Goal: Task Accomplishment & Management: Manage account settings

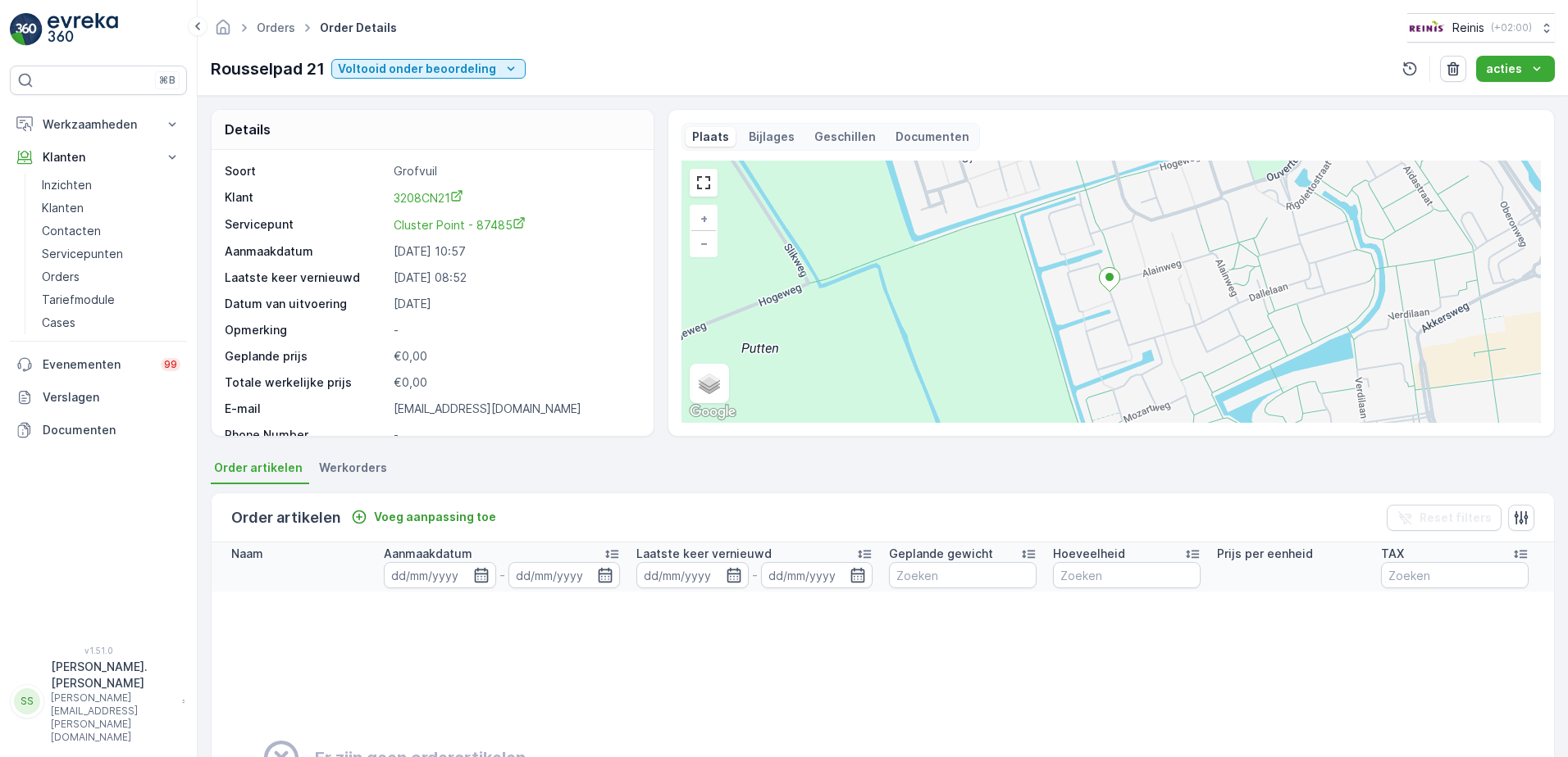
scroll to position [82, 0]
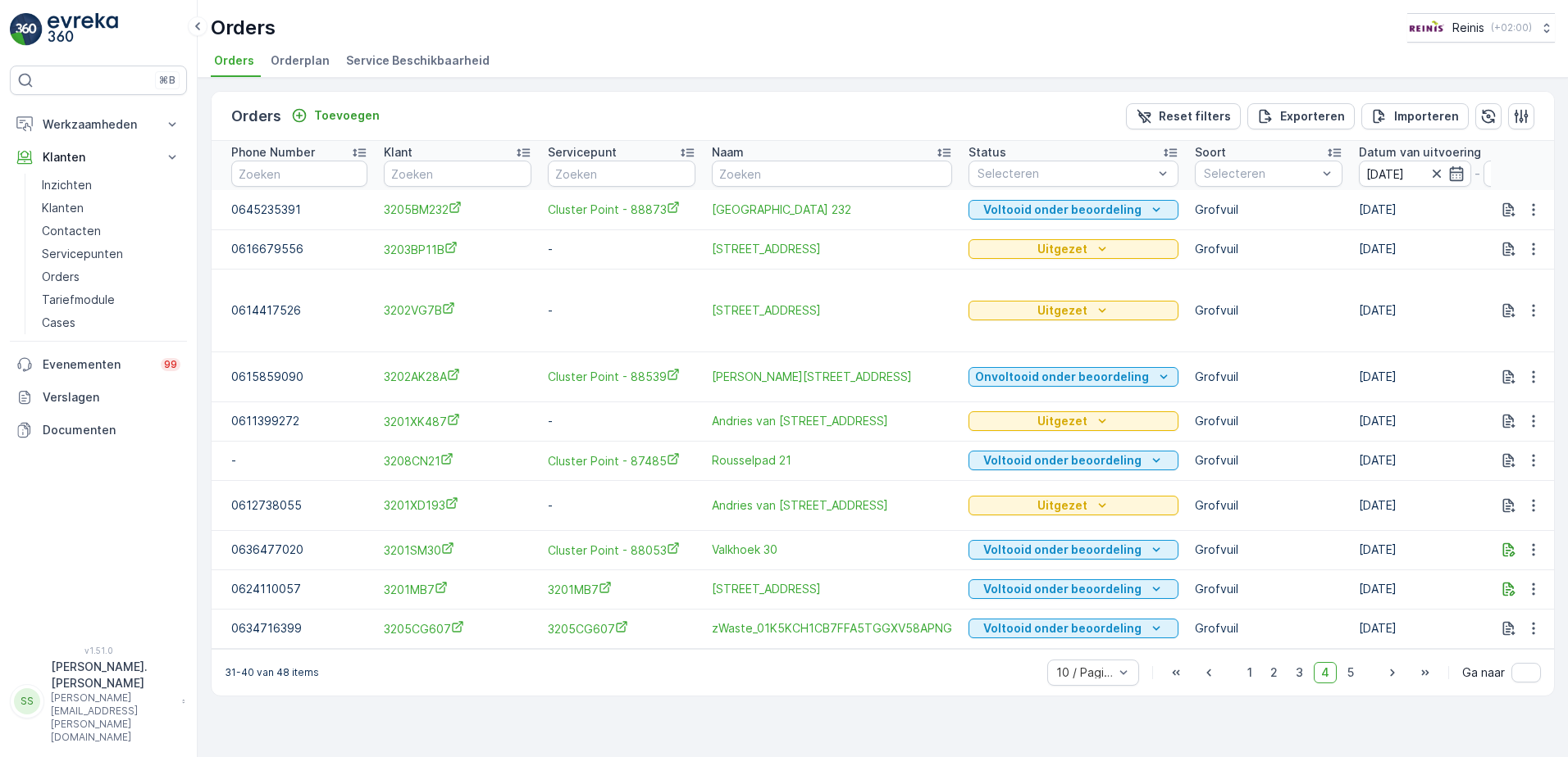
drag, startPoint x: 1248, startPoint y: 678, endPoint x: 1153, endPoint y: 641, distance: 102.0
click at [1248, 678] on span "1" at bounding box center [1249, 673] width 19 height 21
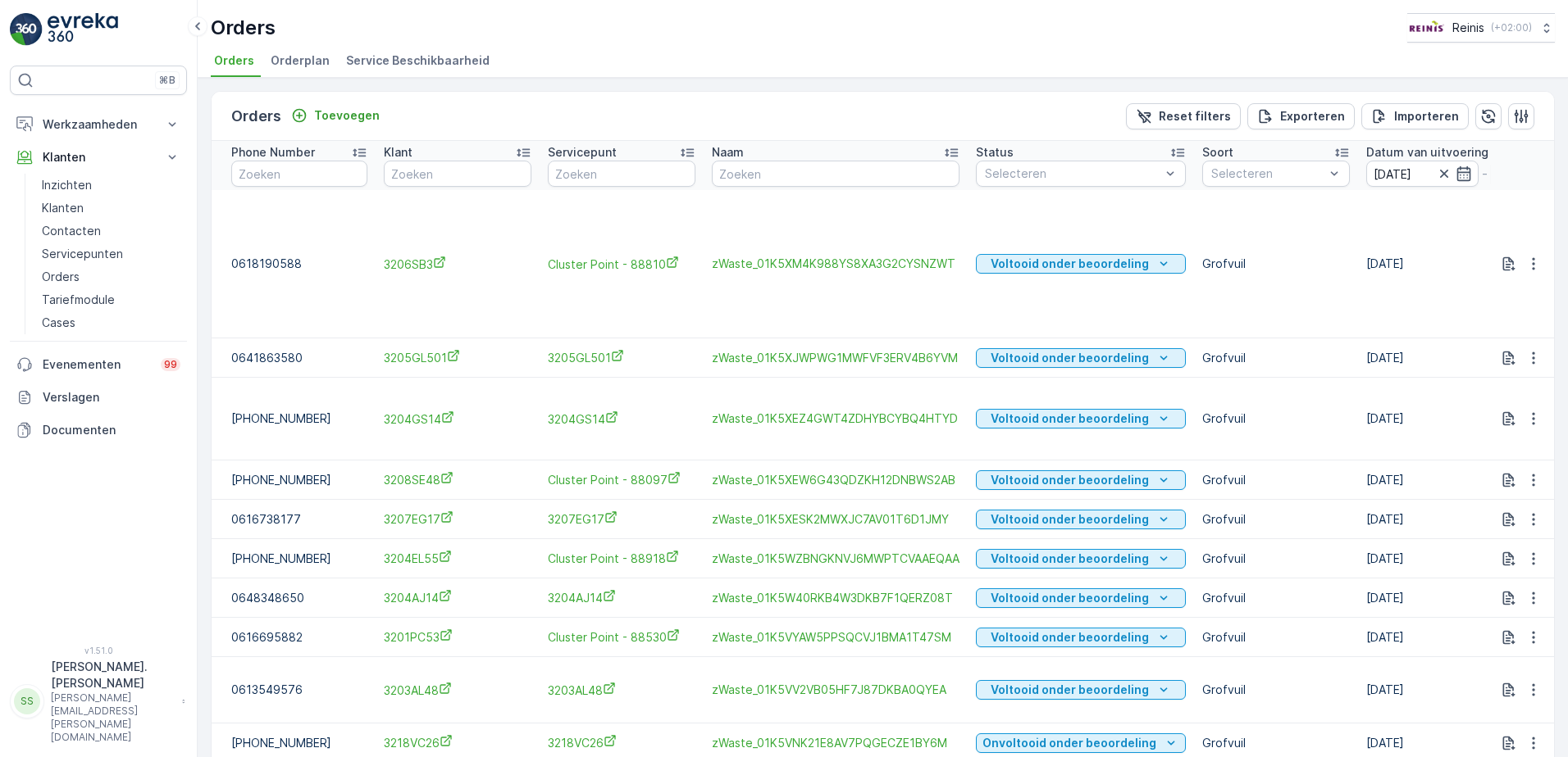
scroll to position [75, 0]
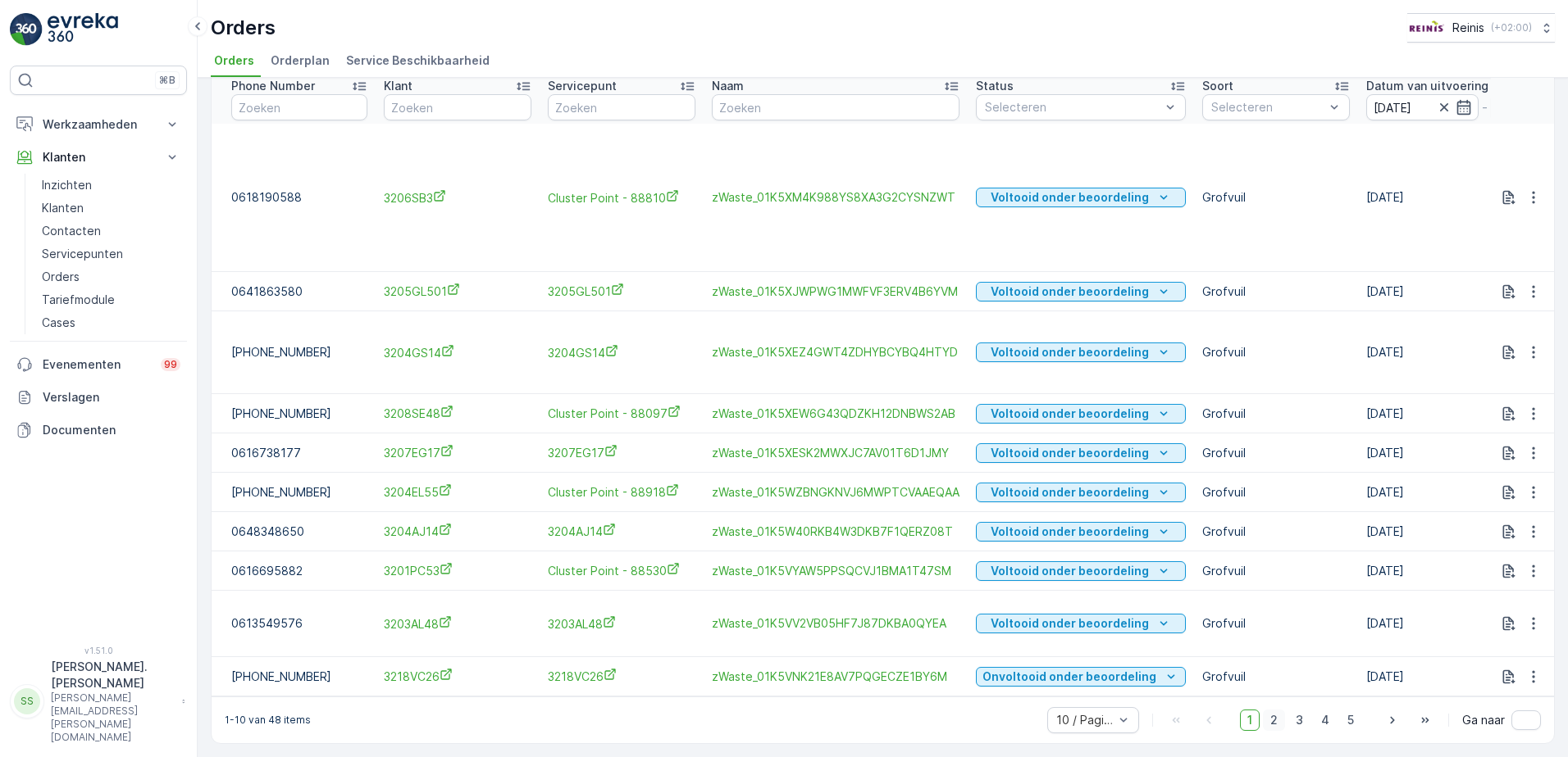
click at [1268, 720] on span "2" at bounding box center [1273, 721] width 22 height 21
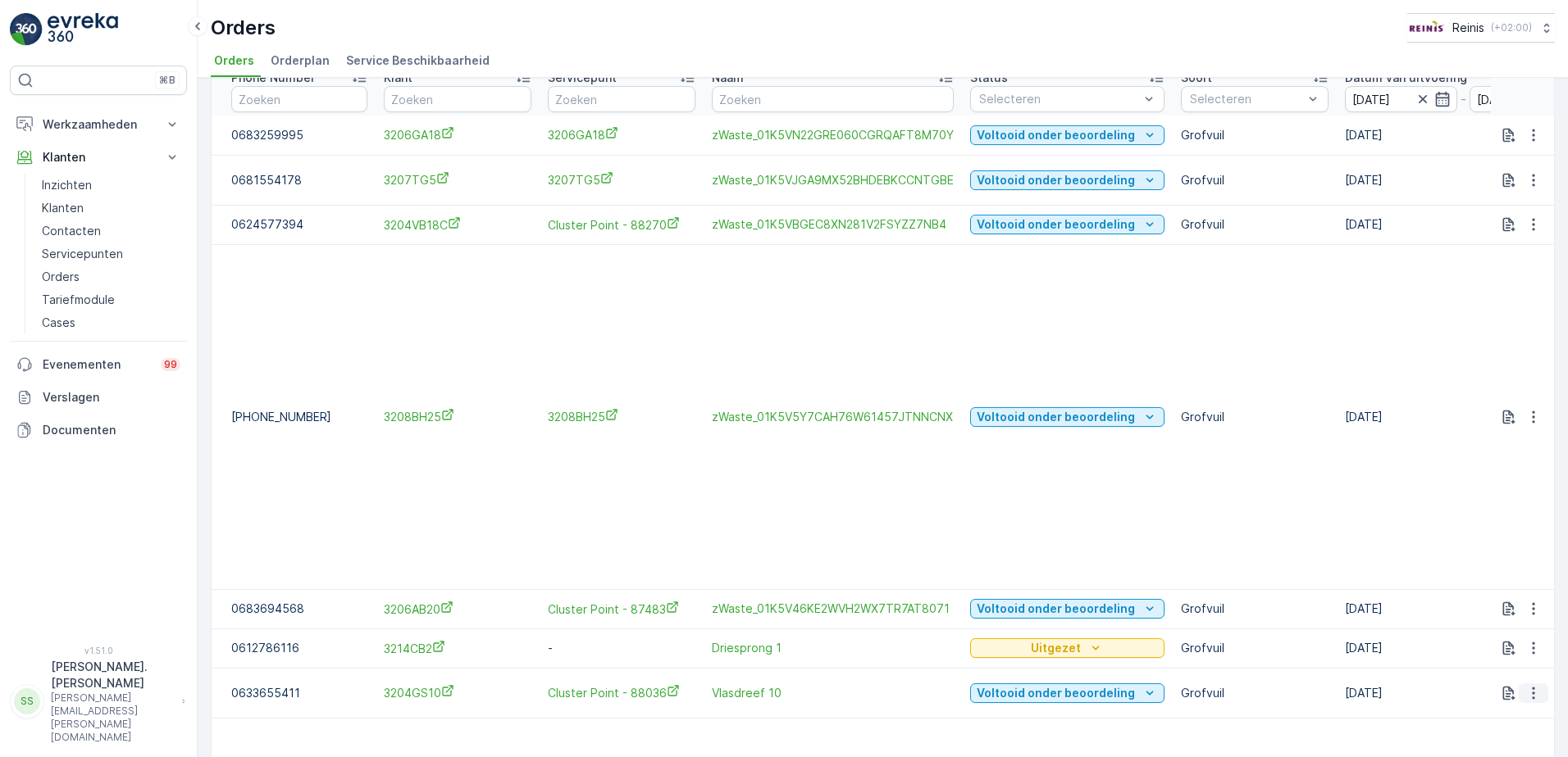
click at [1525, 685] on icon "button" at bounding box center [1533, 693] width 17 height 17
click at [1450, 531] on span "Toon meer details" at bounding box center [1478, 530] width 100 height 17
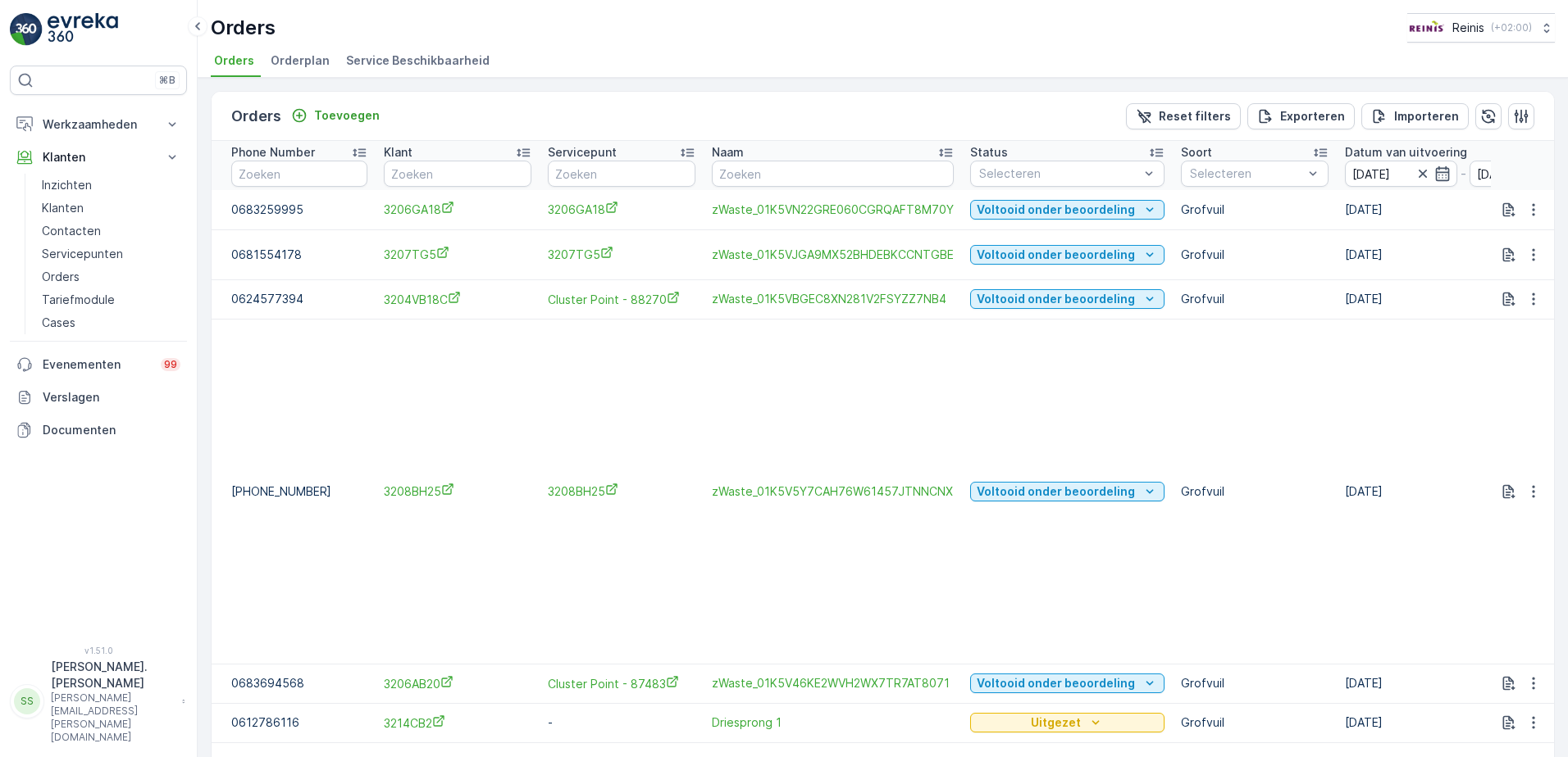
scroll to position [246, 0]
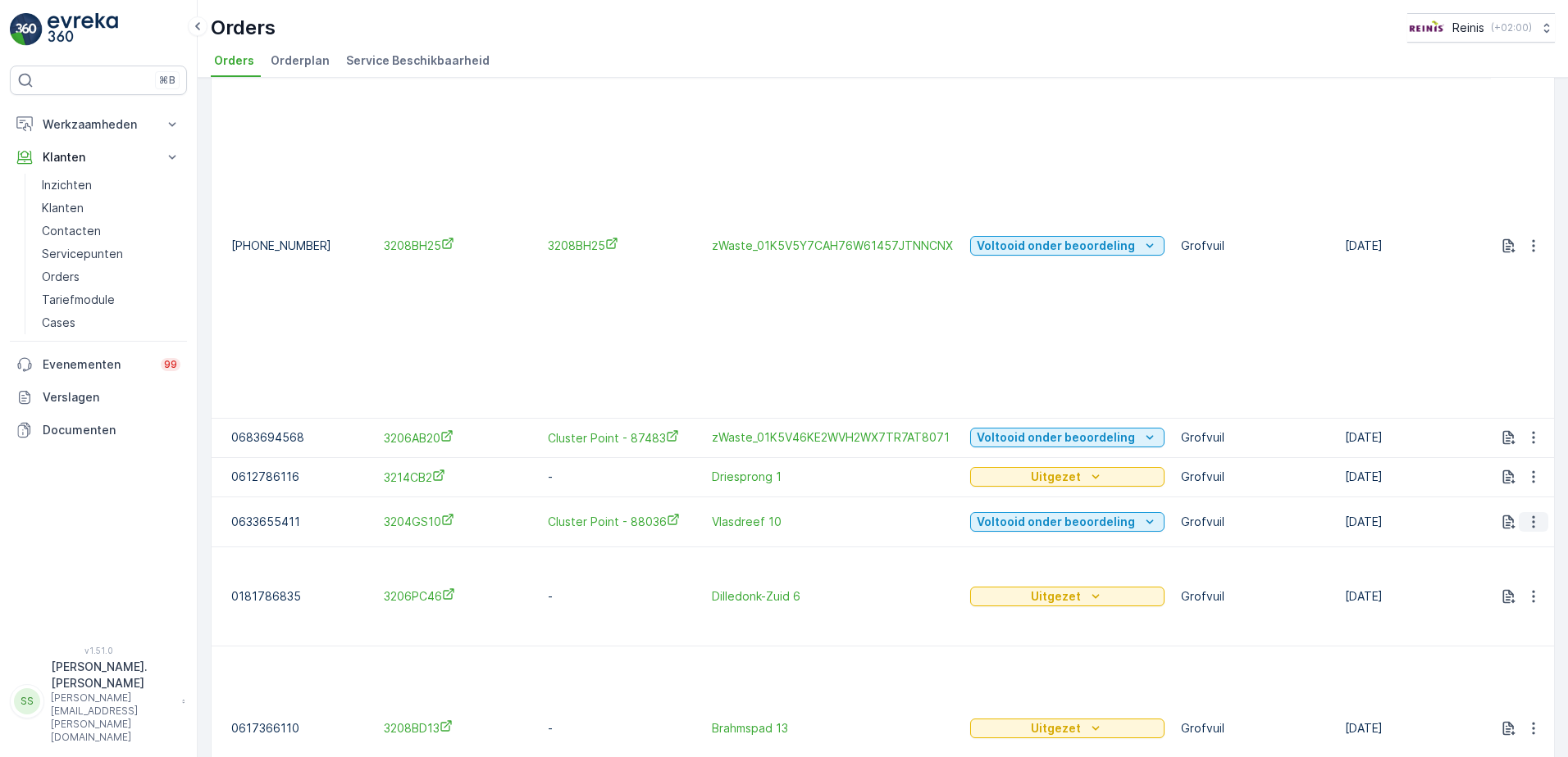
click at [1525, 514] on icon "button" at bounding box center [1533, 522] width 17 height 17
click at [1493, 595] on span "Herhaal Order" at bounding box center [1466, 599] width 77 height 17
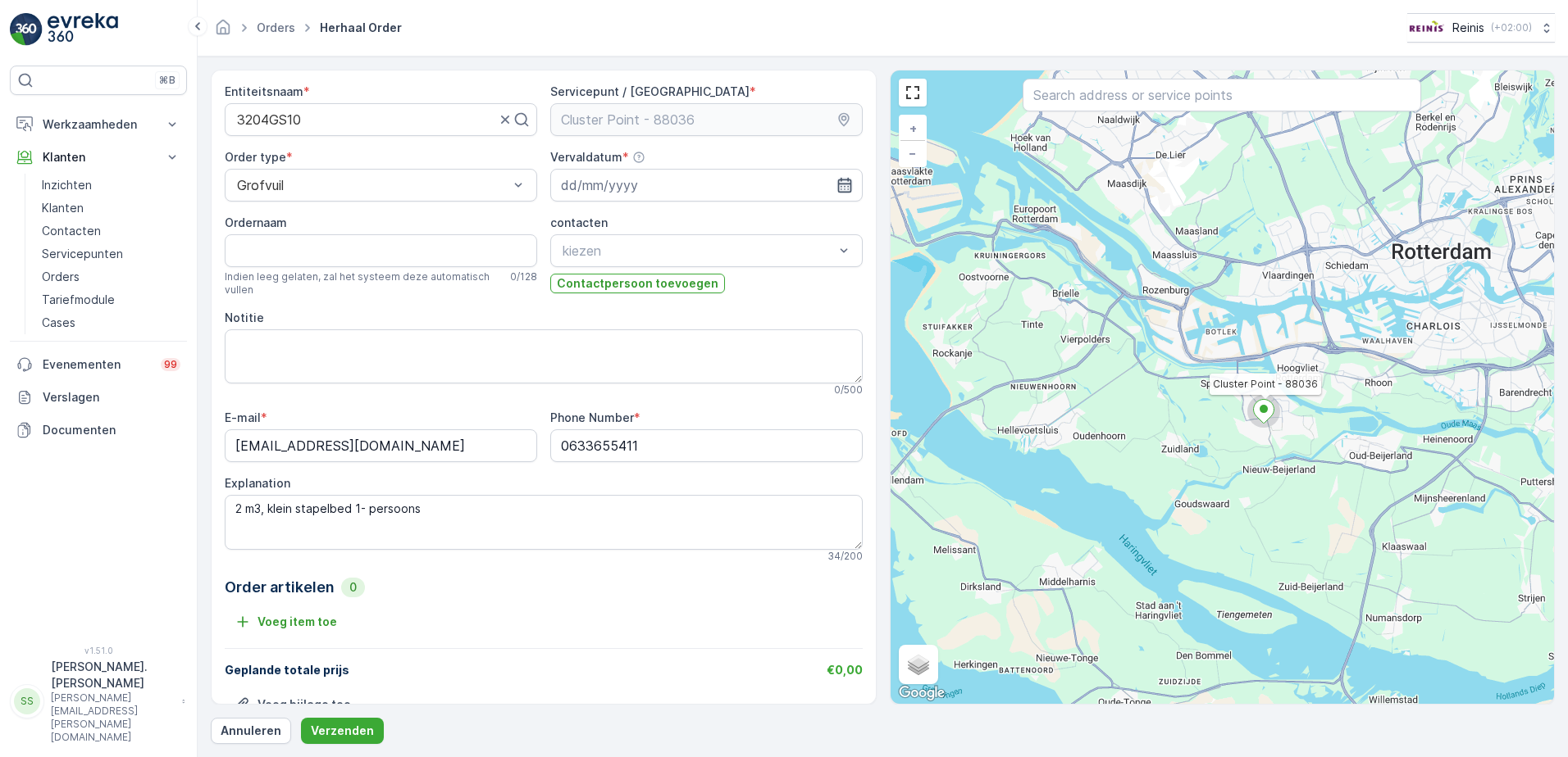
click at [841, 177] on icon "button" at bounding box center [844, 185] width 17 height 17
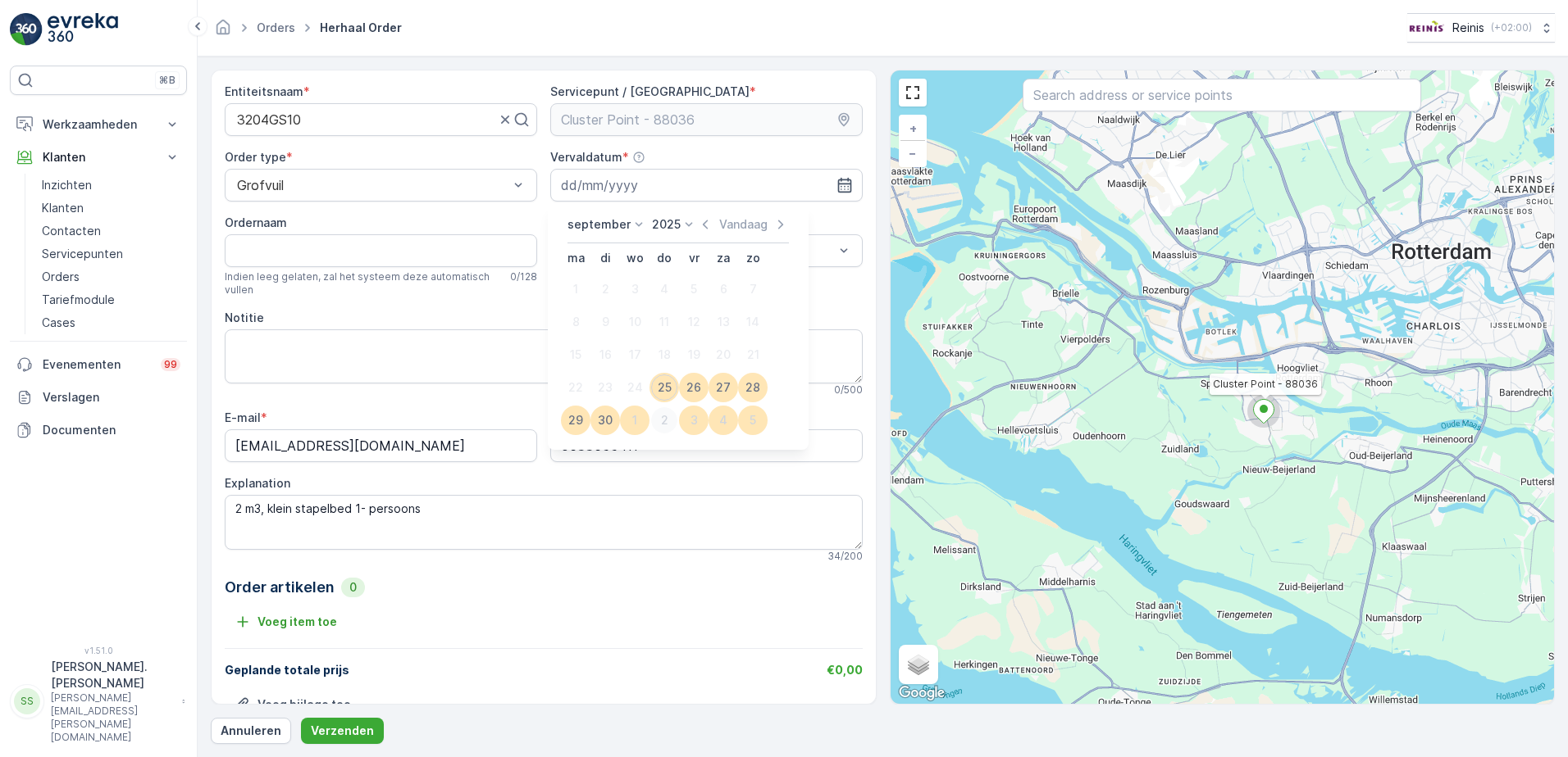
click at [662, 420] on div "2" at bounding box center [664, 420] width 26 height 26
type input "[DATE]"
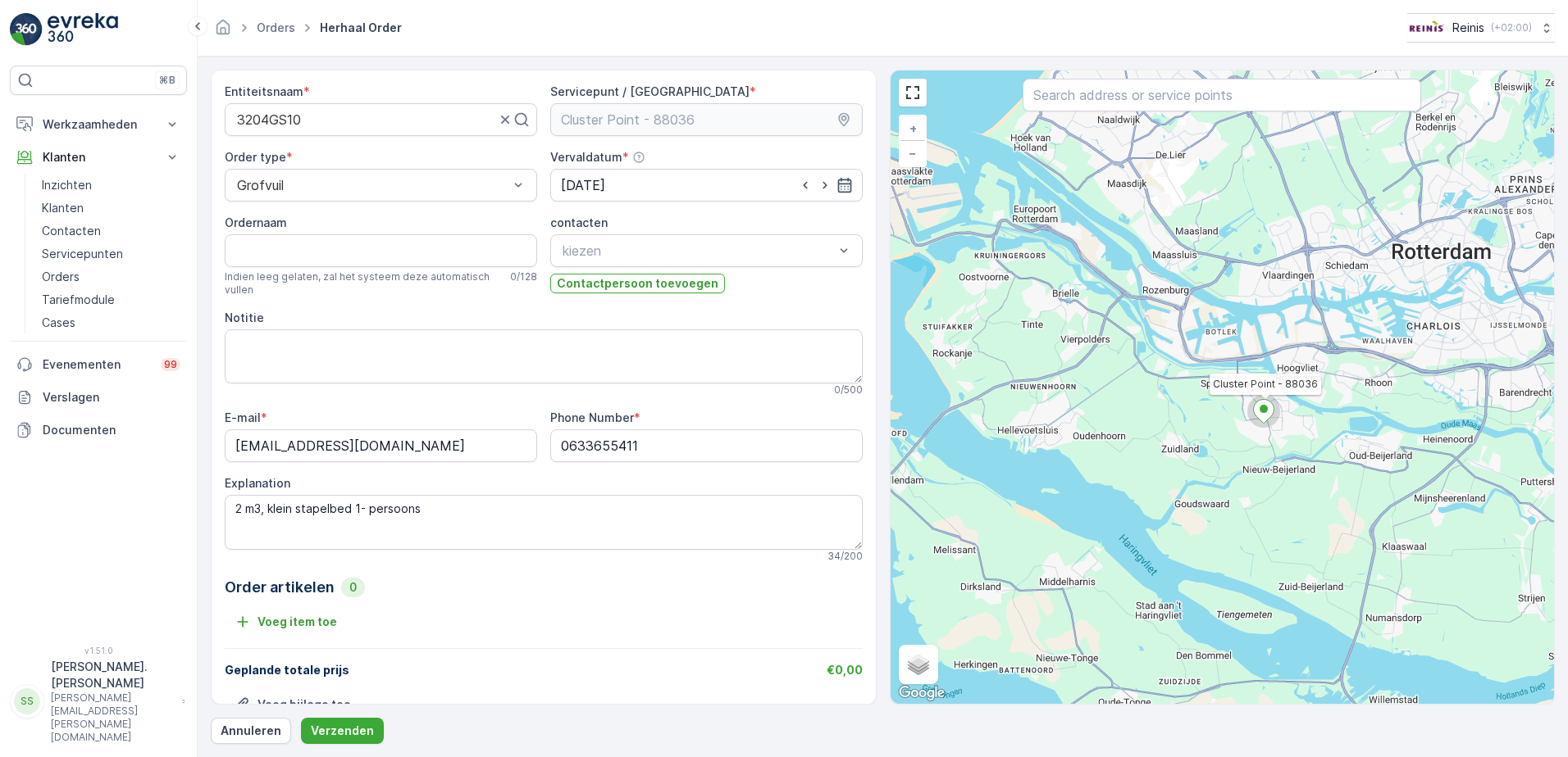
scroll to position [47, 0]
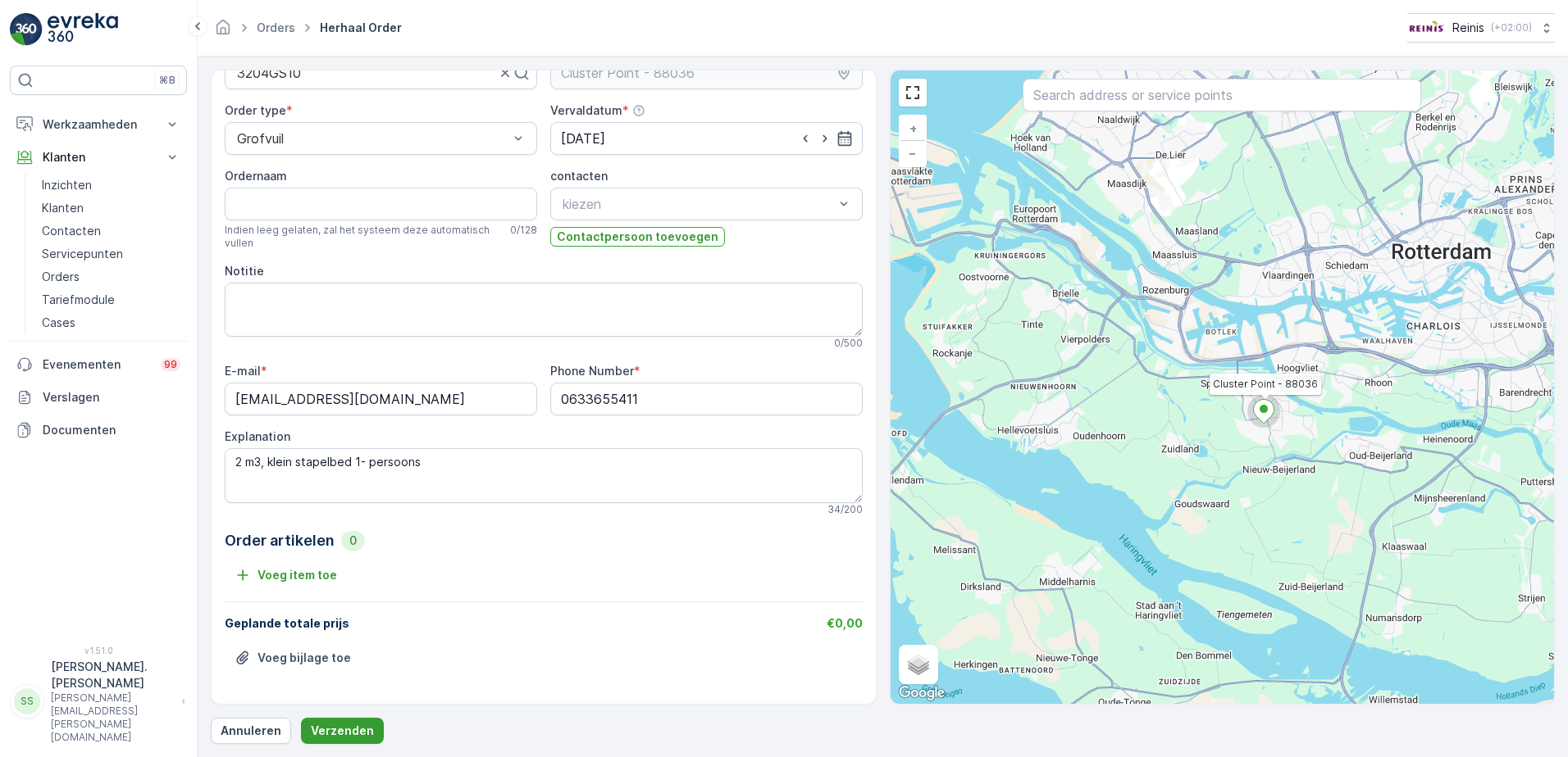
click at [354, 730] on p "Verzenden" at bounding box center [342, 731] width 63 height 17
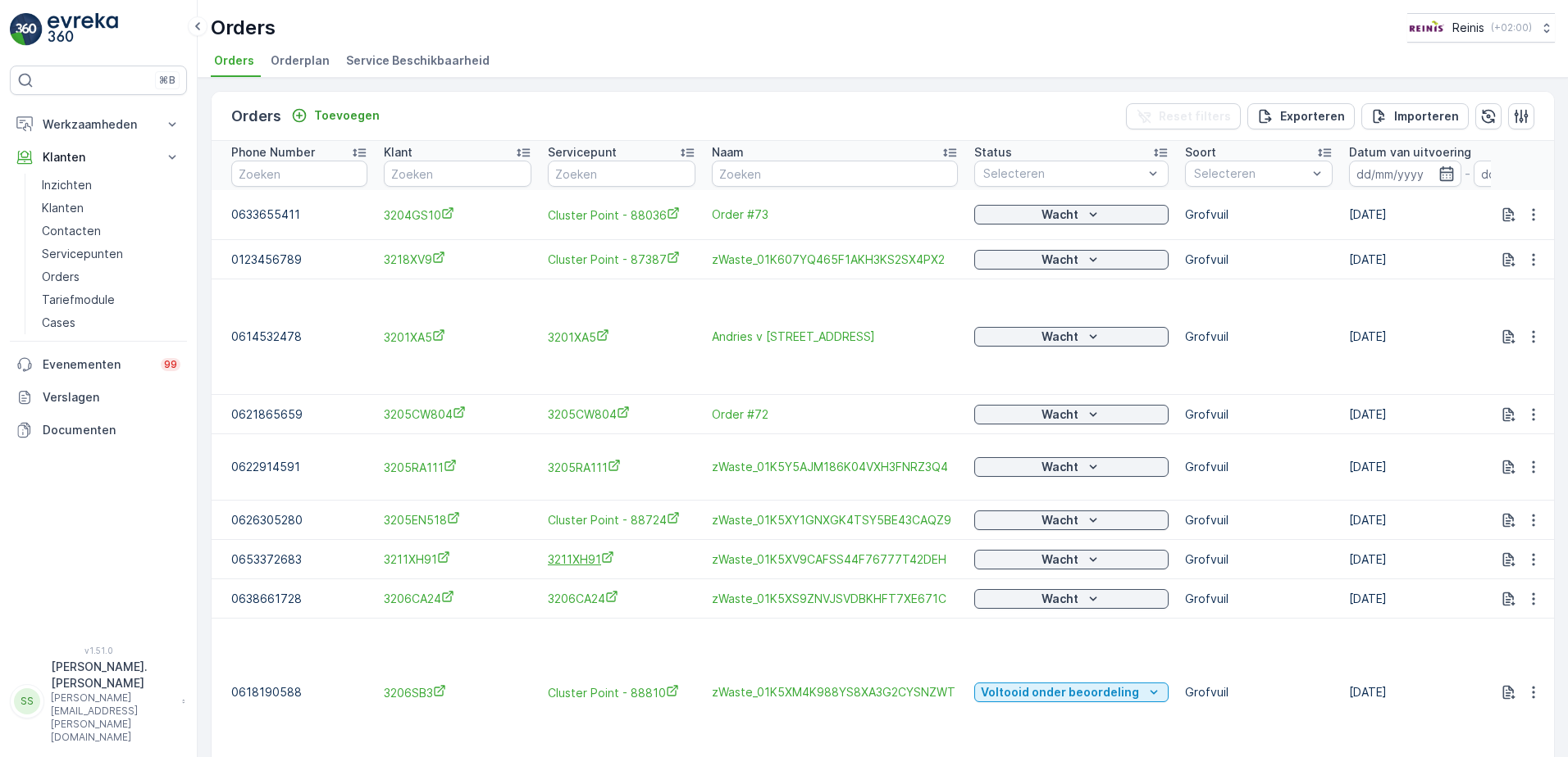
scroll to position [118, 0]
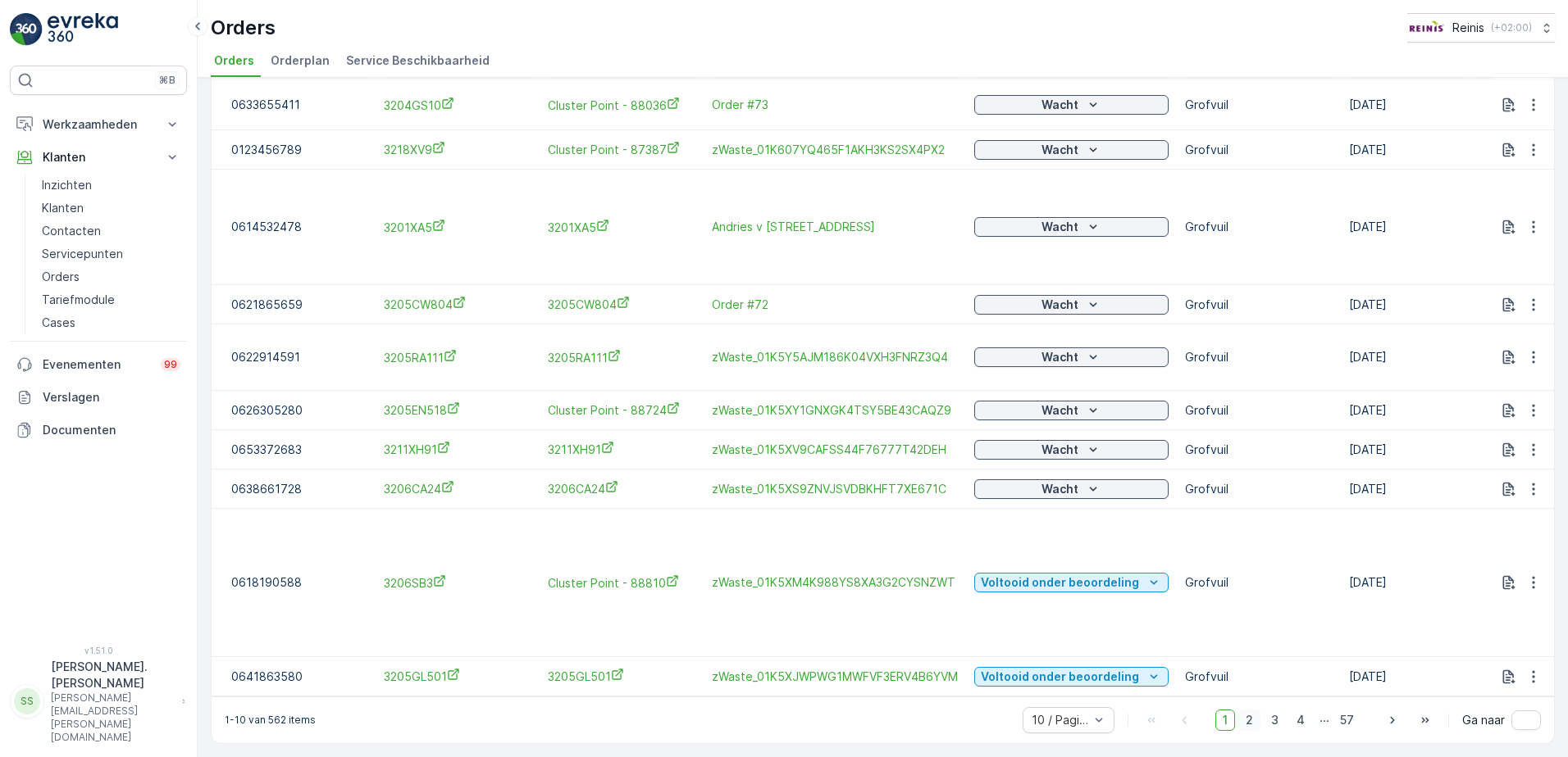
click at [1251, 722] on span "2" at bounding box center [1249, 721] width 22 height 21
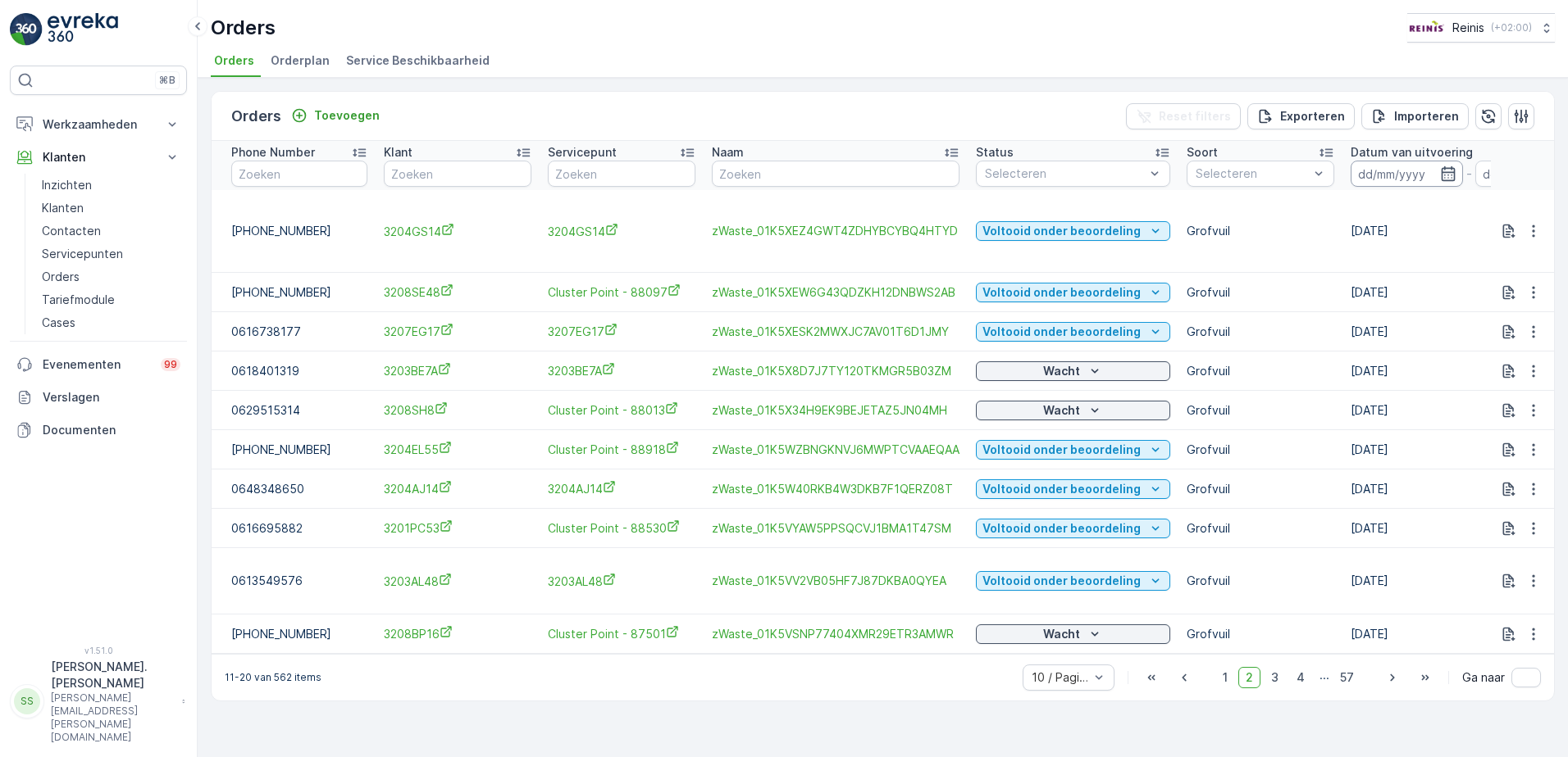
click at [1373, 172] on input at bounding box center [1407, 173] width 113 height 26
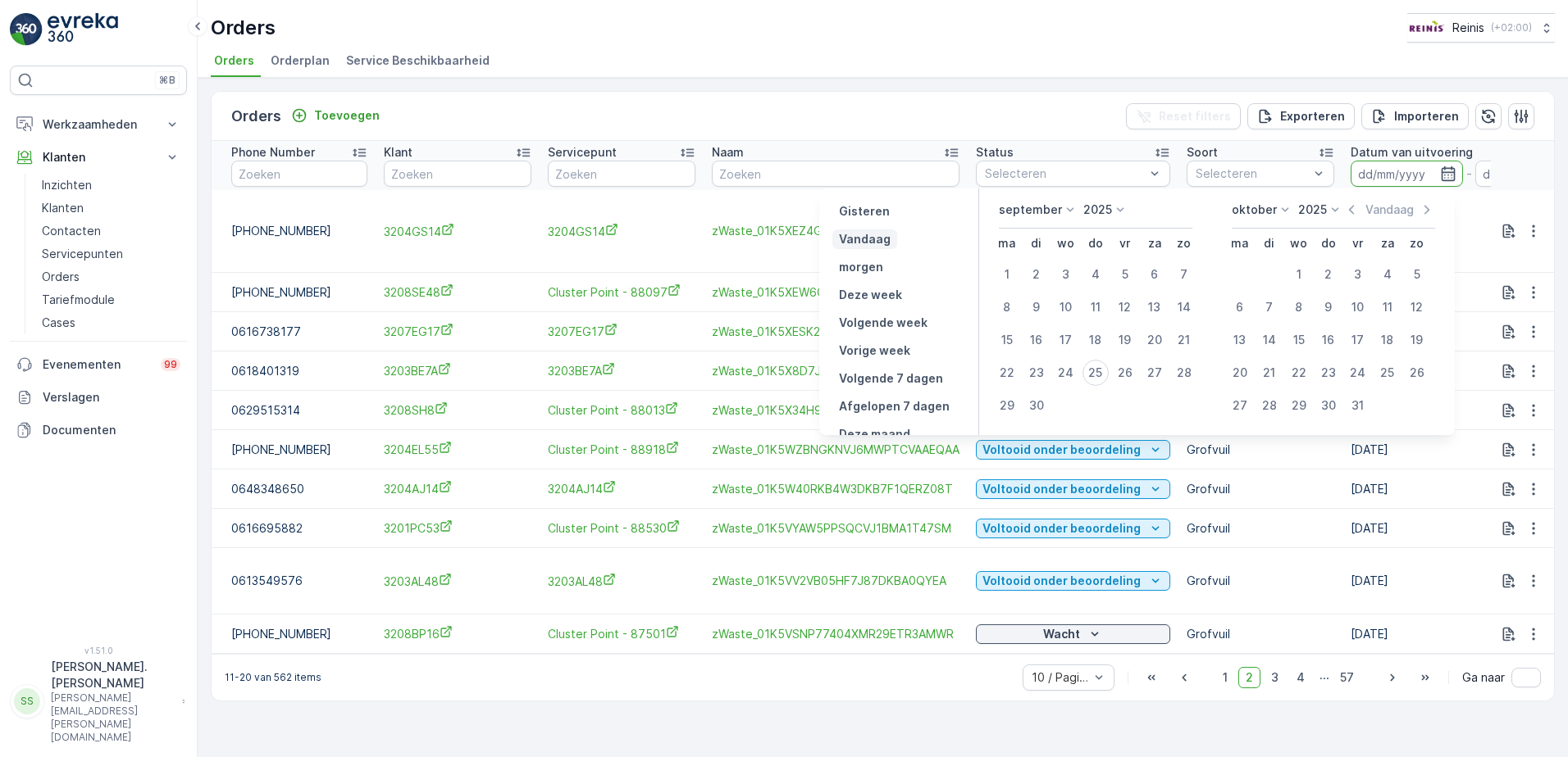
click at [893, 234] on button "Vandaag" at bounding box center [864, 239] width 65 height 19
type input "[DATE]"
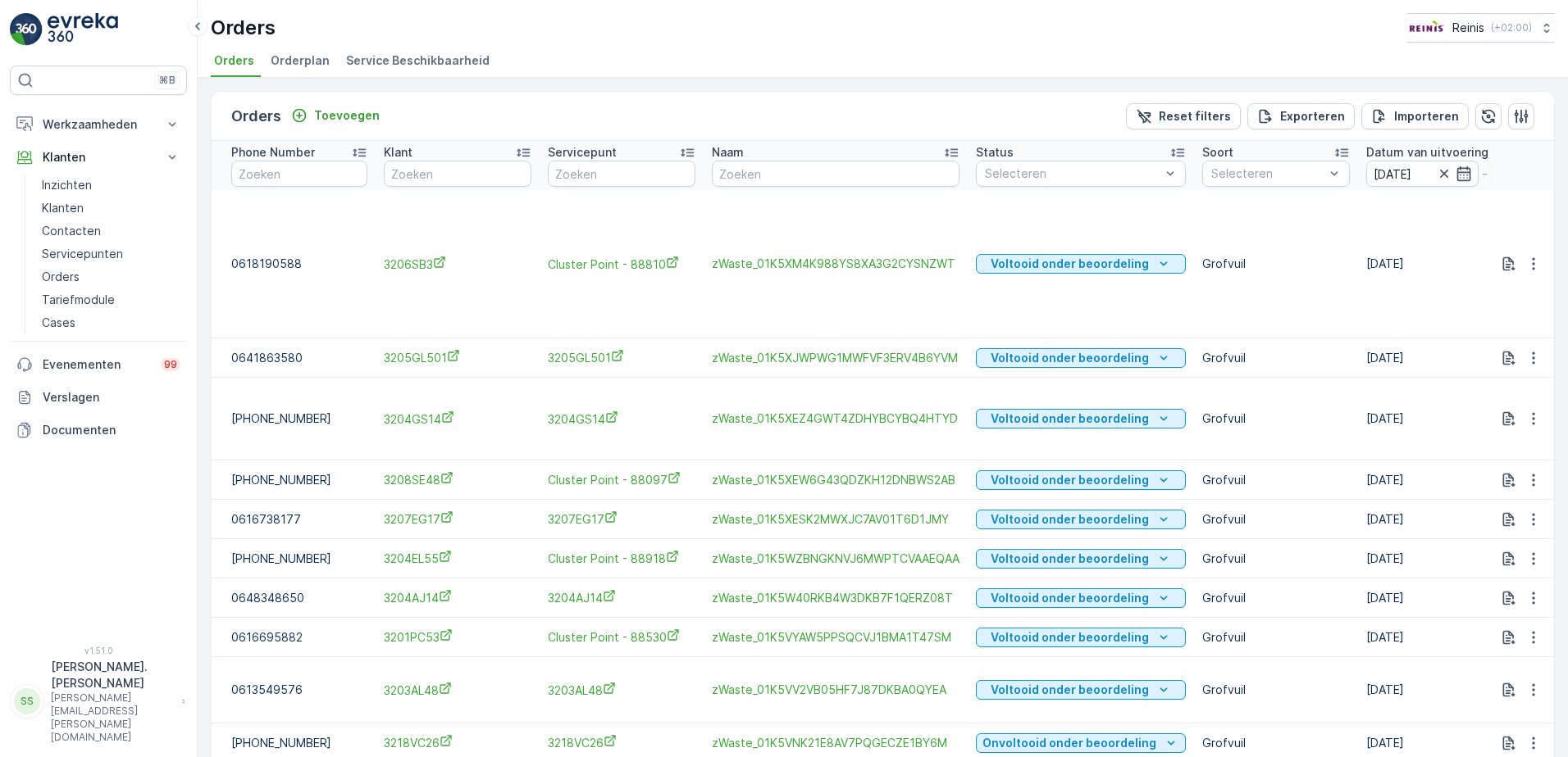
scroll to position [75, 0]
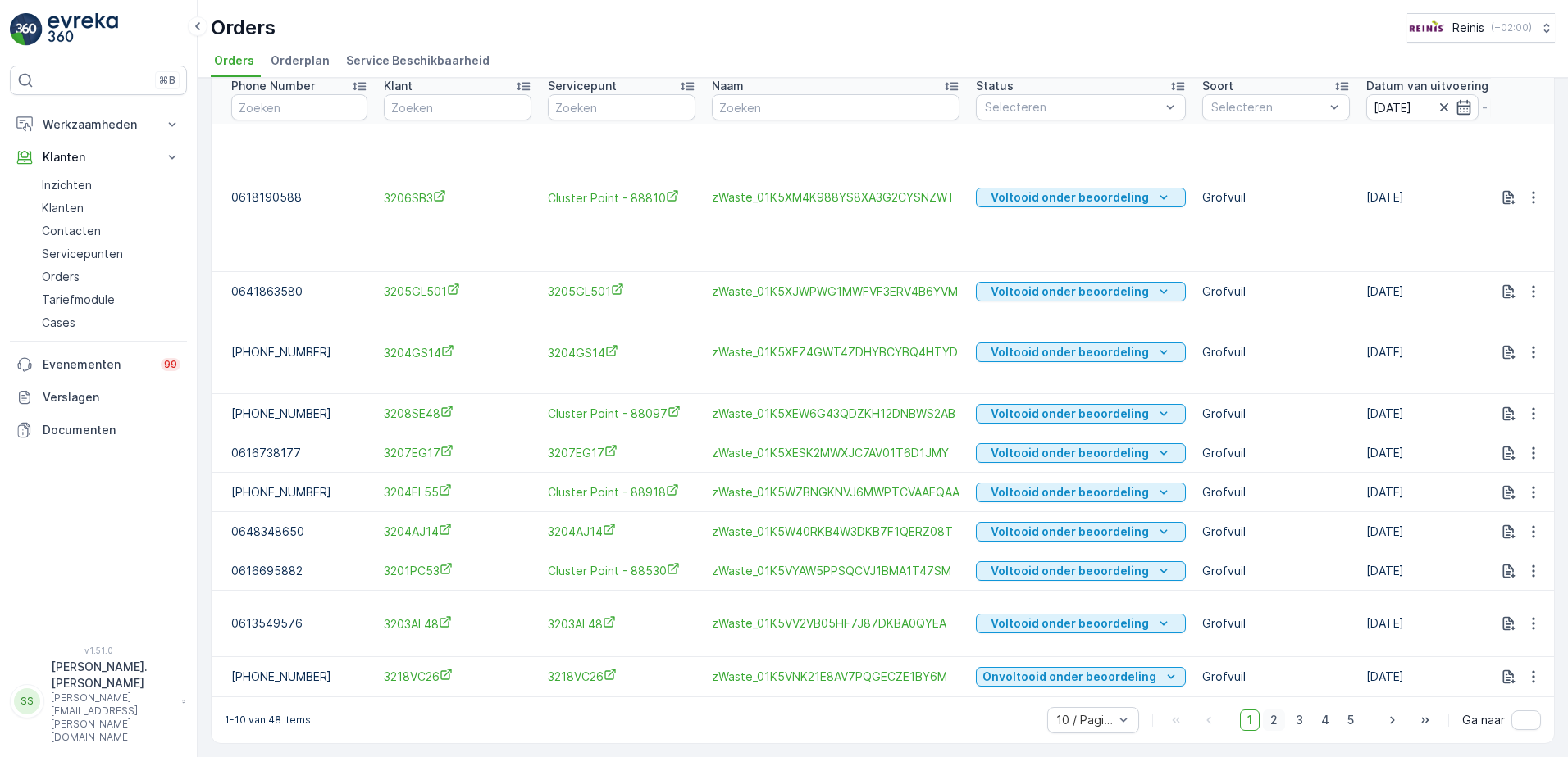
click at [1273, 718] on span "2" at bounding box center [1273, 721] width 22 height 21
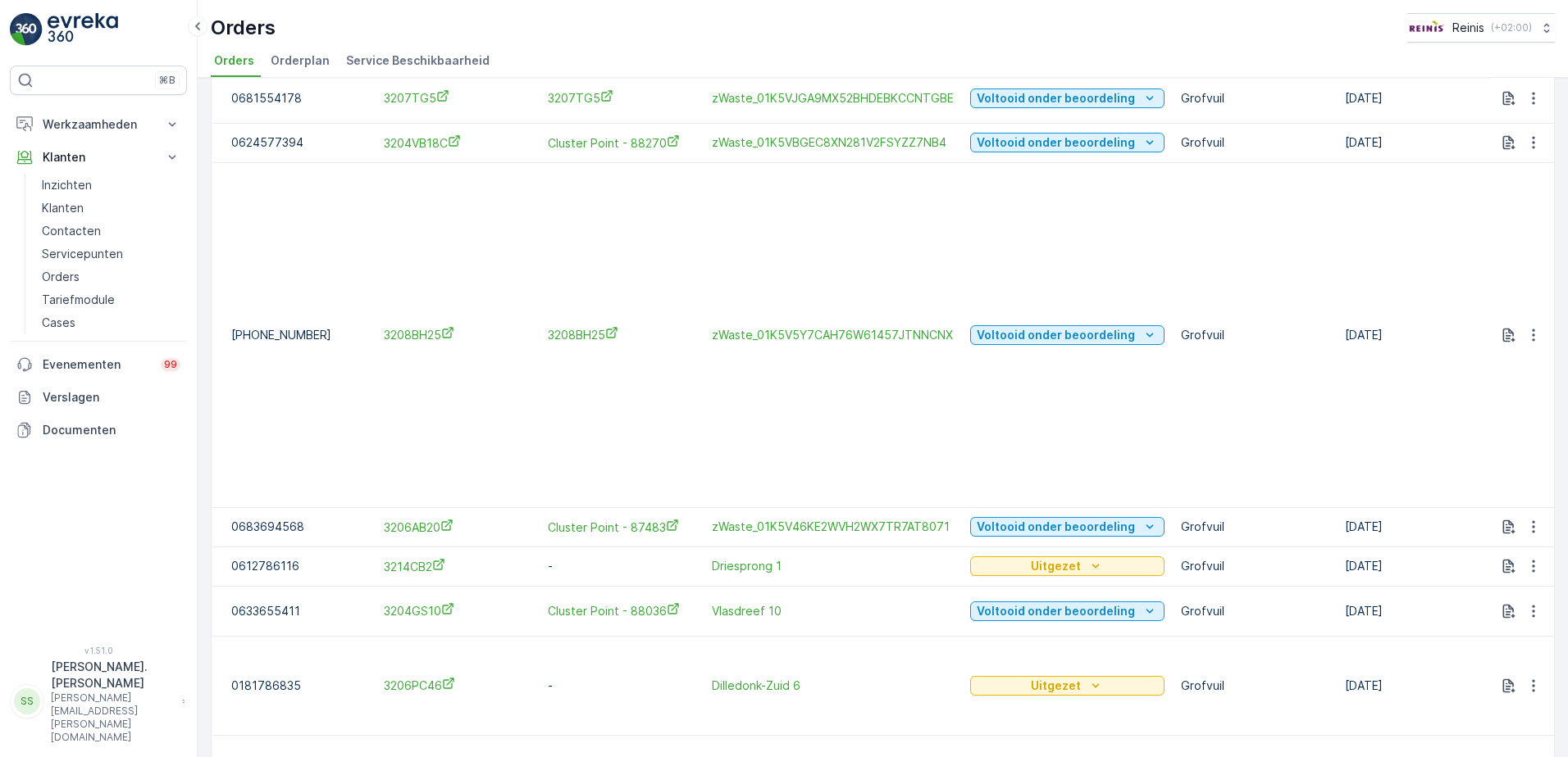
scroll to position [321, 0]
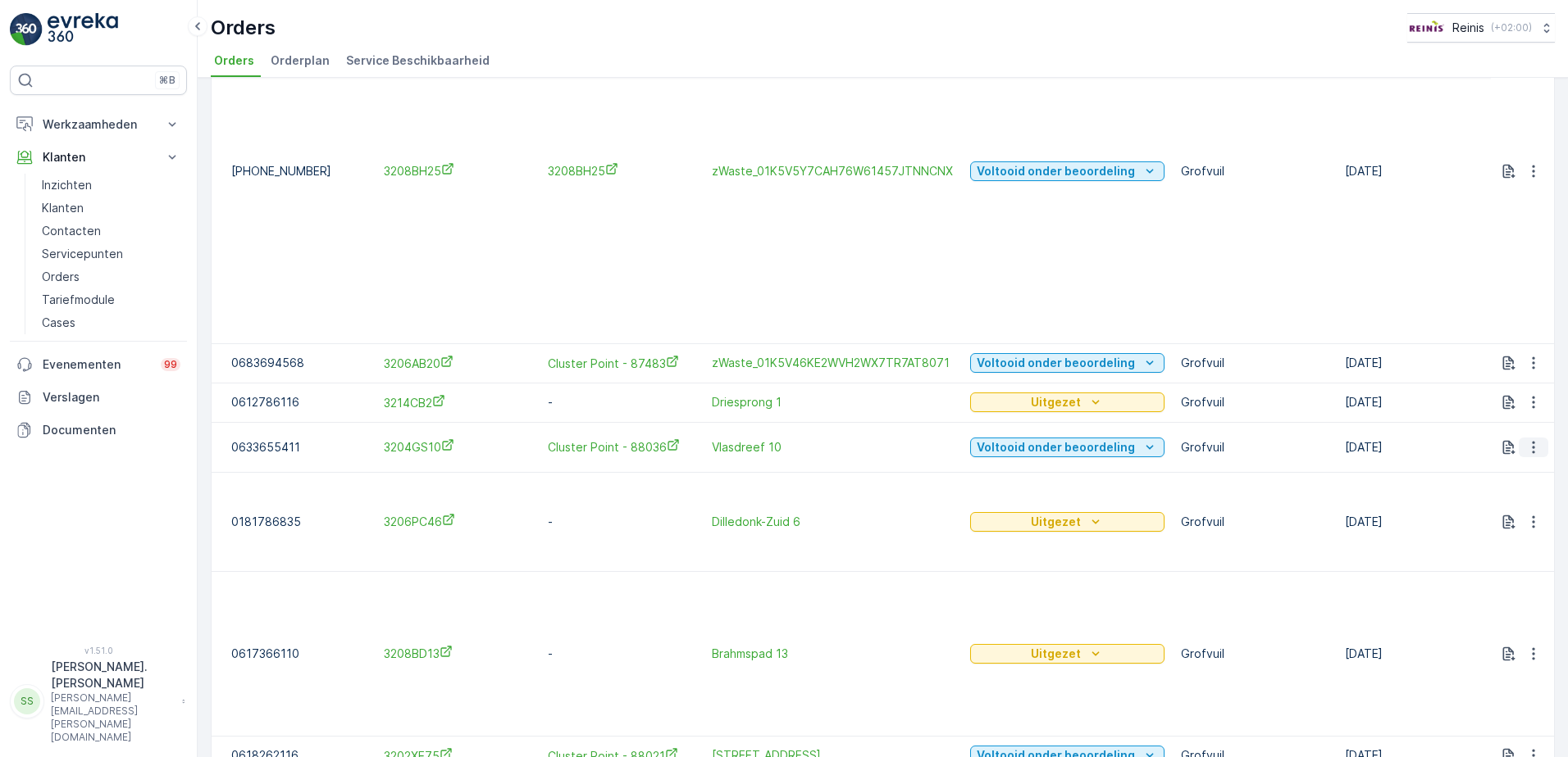
click at [1528, 439] on icon "button" at bounding box center [1533, 447] width 17 height 17
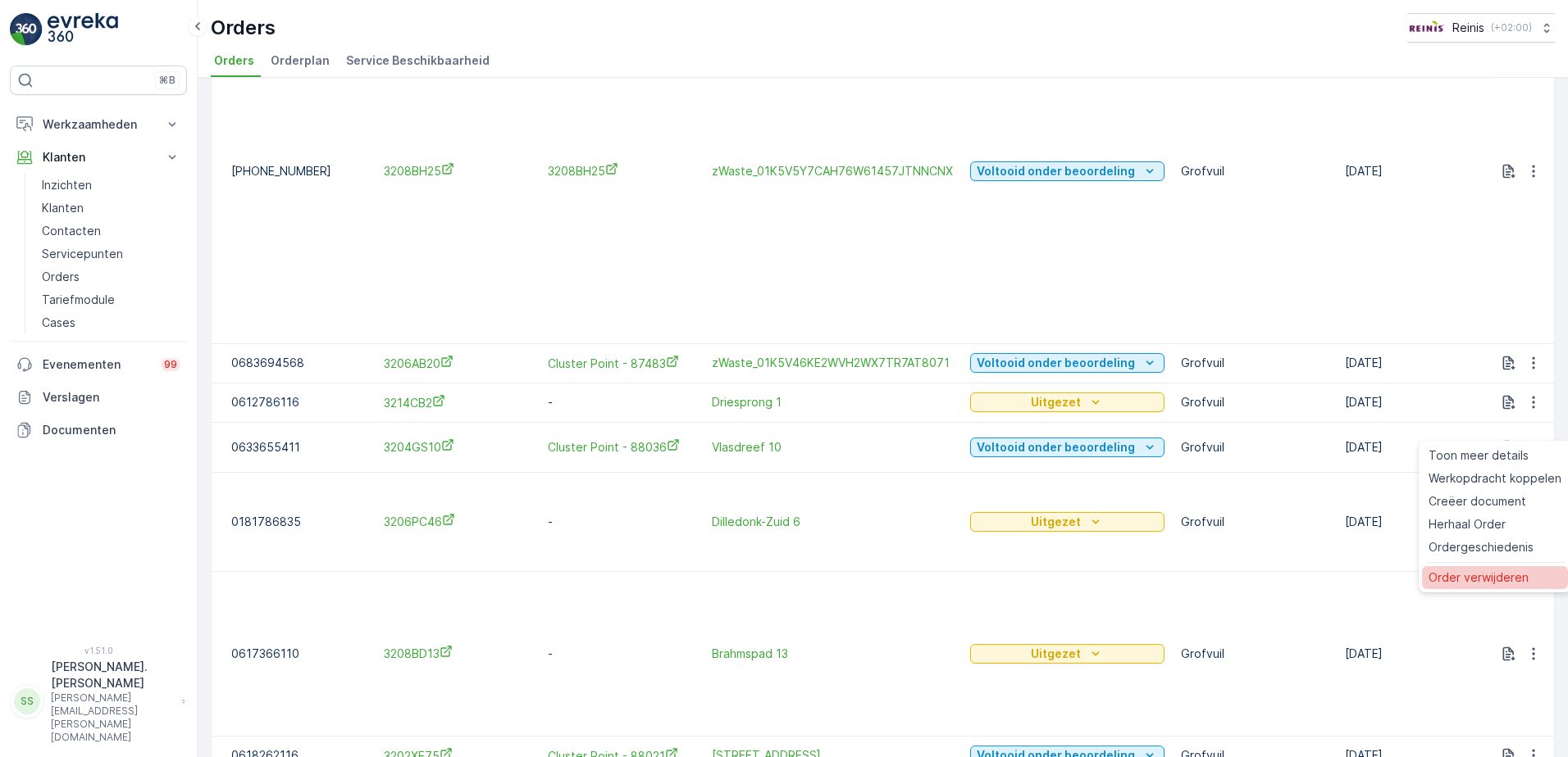
click at [1474, 581] on span "Order verwijderen" at bounding box center [1478, 577] width 100 height 17
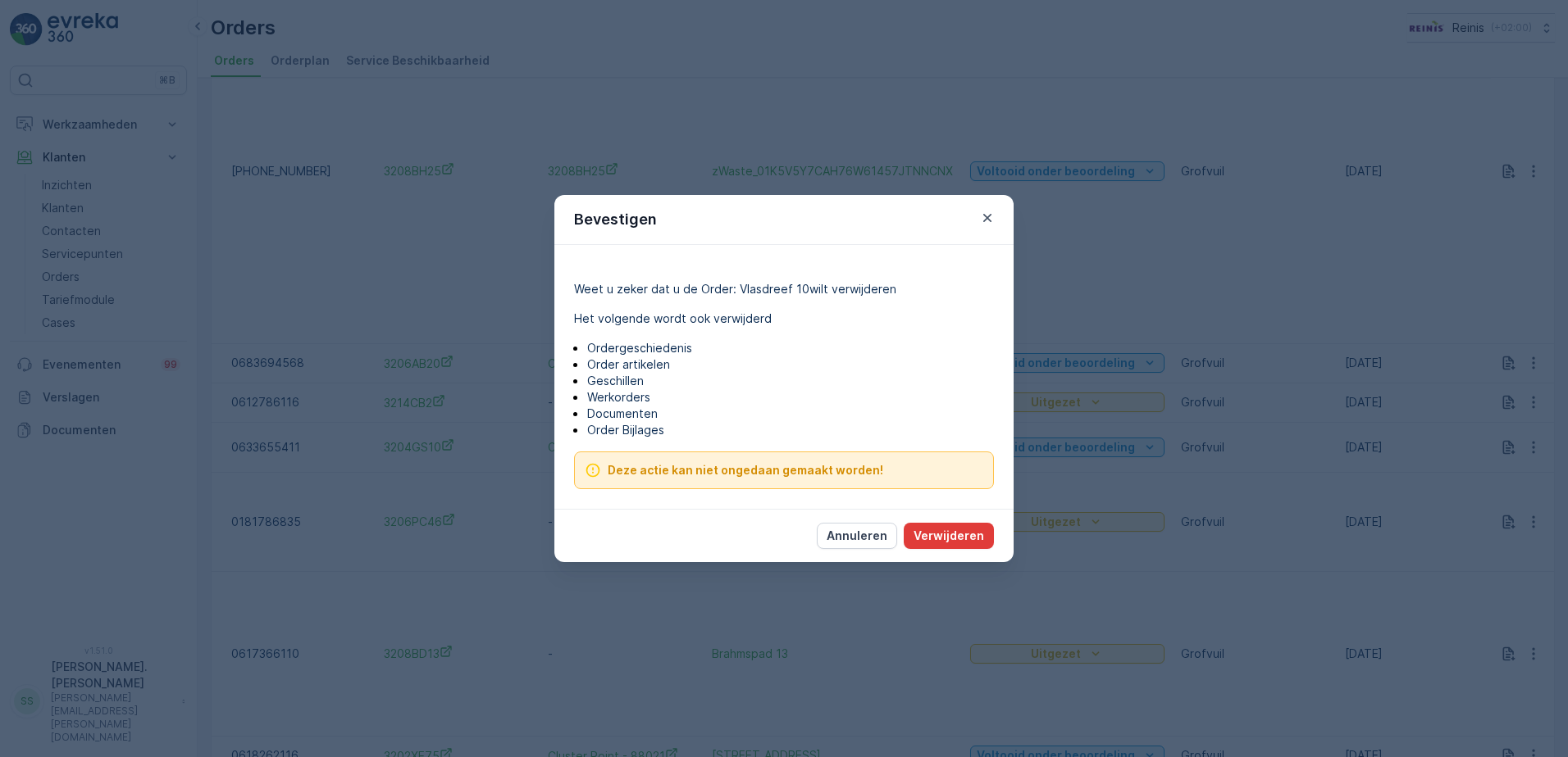
click at [928, 533] on p "Verwijderen" at bounding box center [949, 535] width 71 height 17
